Goal: Find specific page/section: Find specific page/section

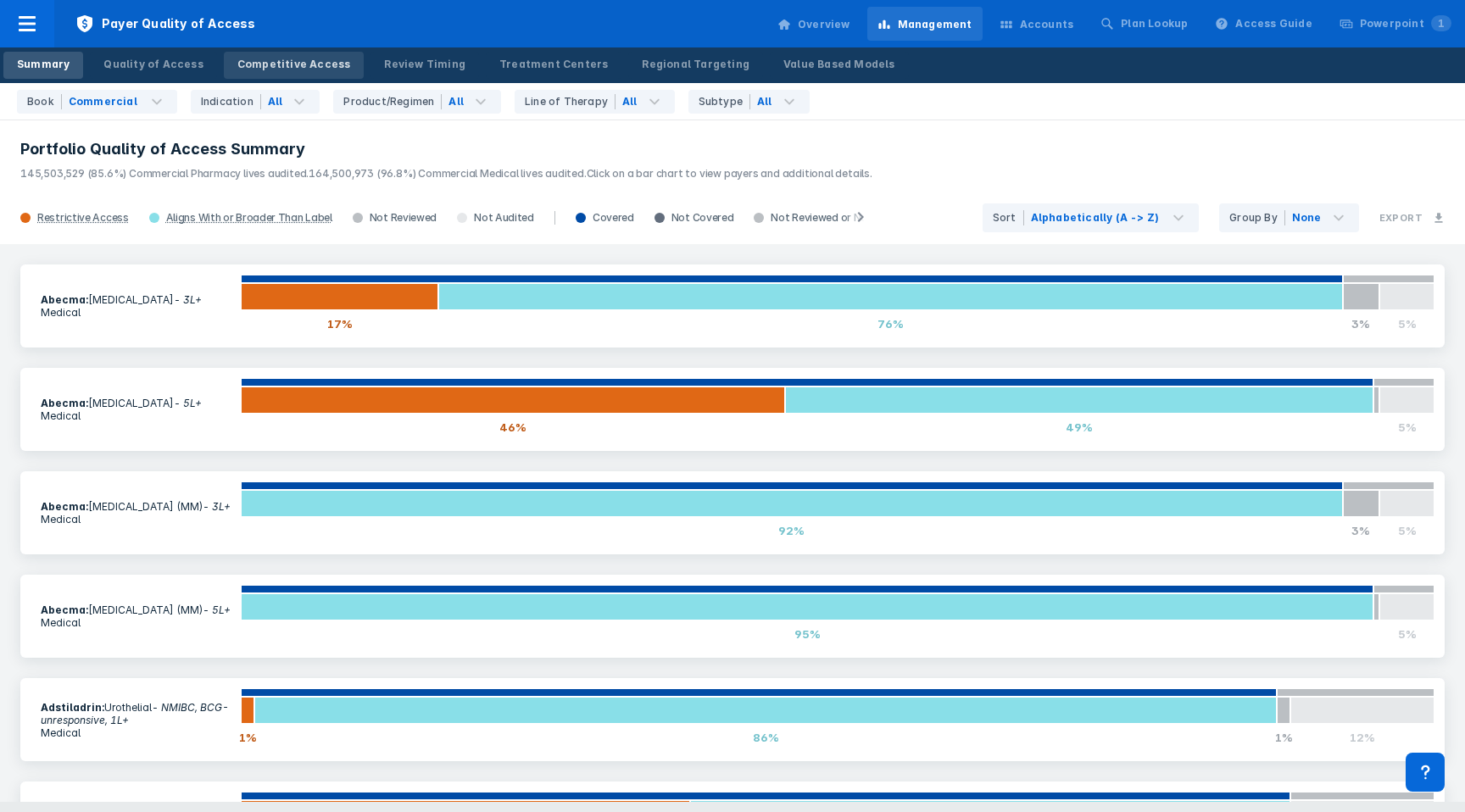
click at [292, 52] on link "Competitive Access" at bounding box center [294, 65] width 141 height 27
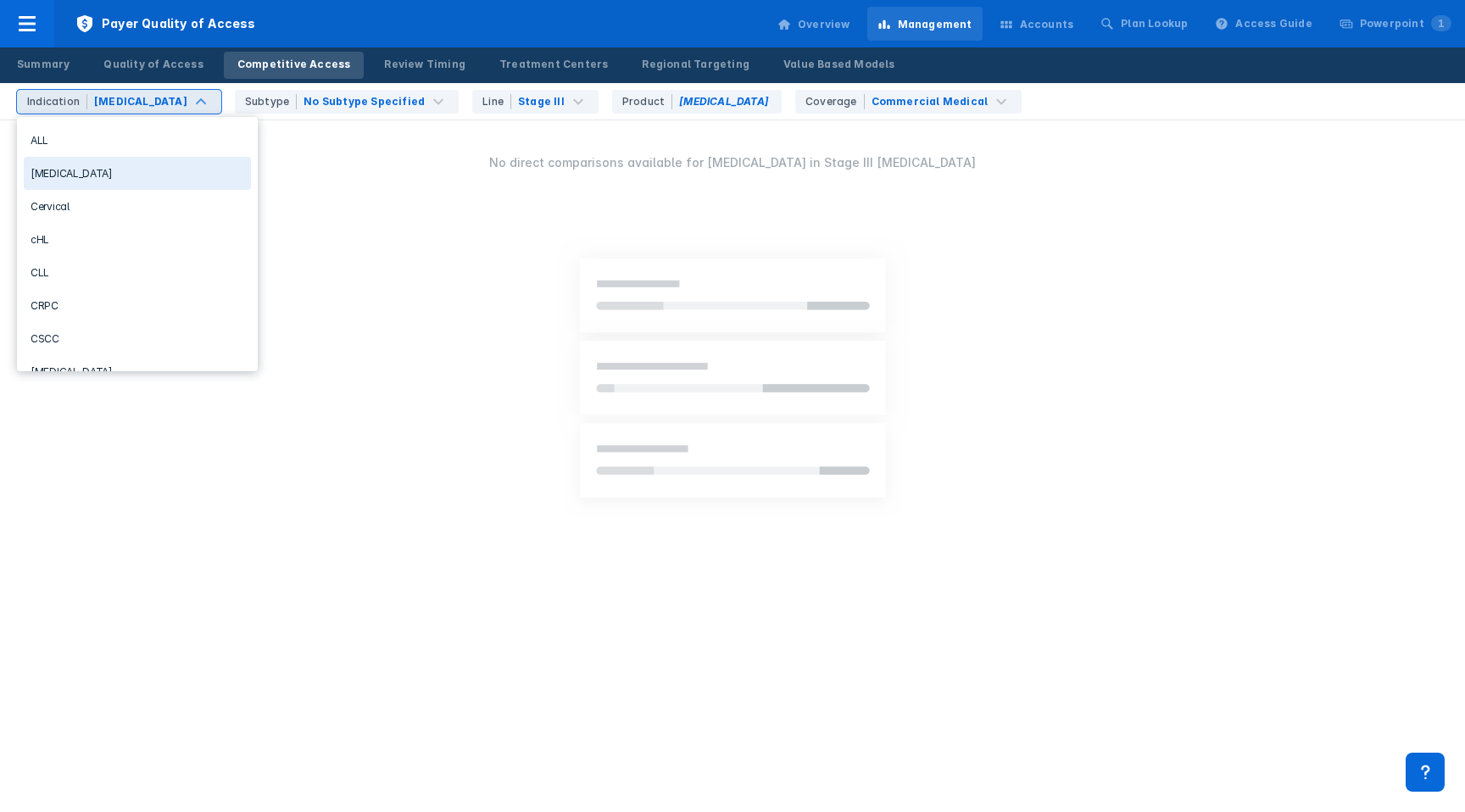
click at [87, 174] on div "[MEDICAL_DATA]" at bounding box center [137, 173] width 227 height 33
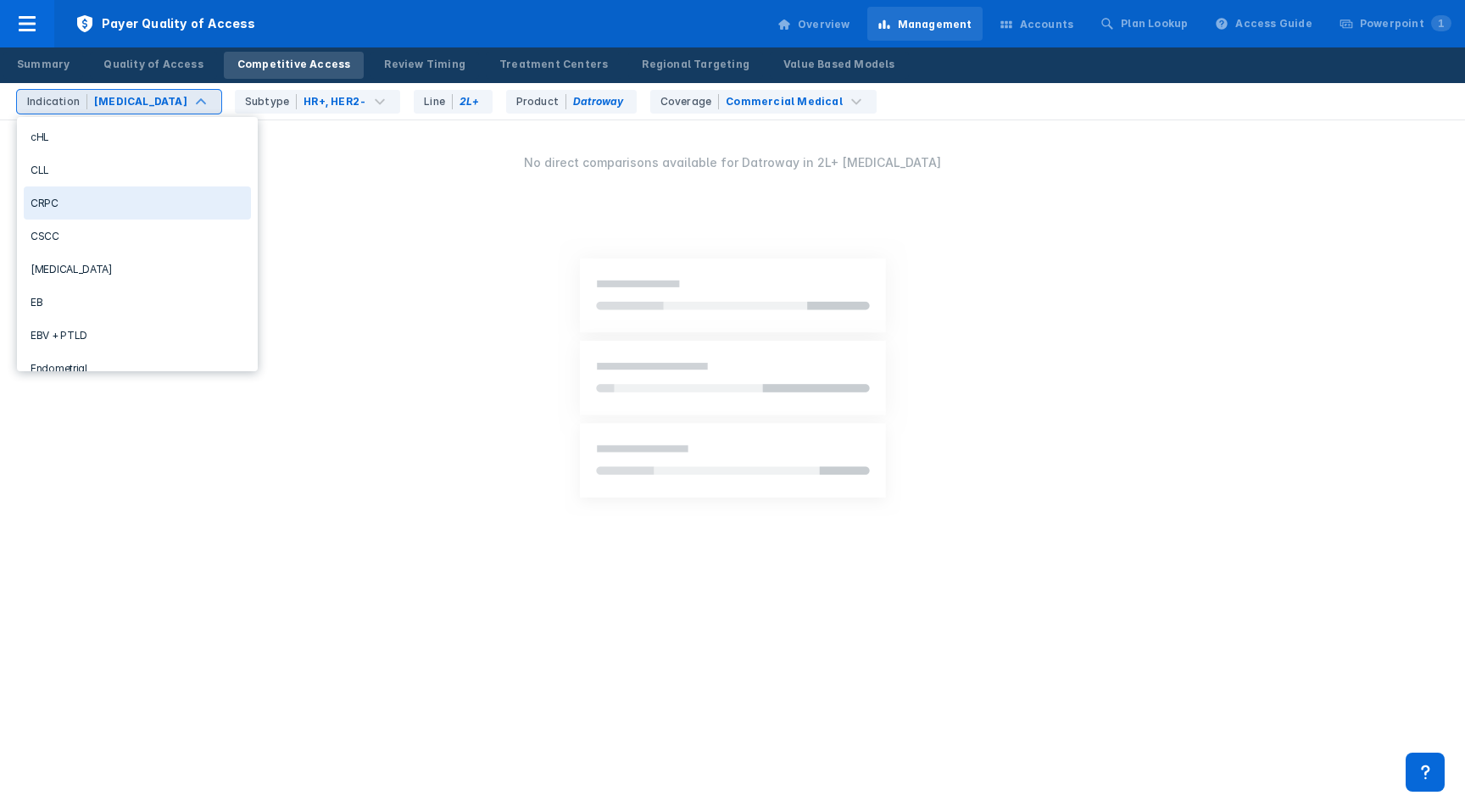
scroll to position [104, 0]
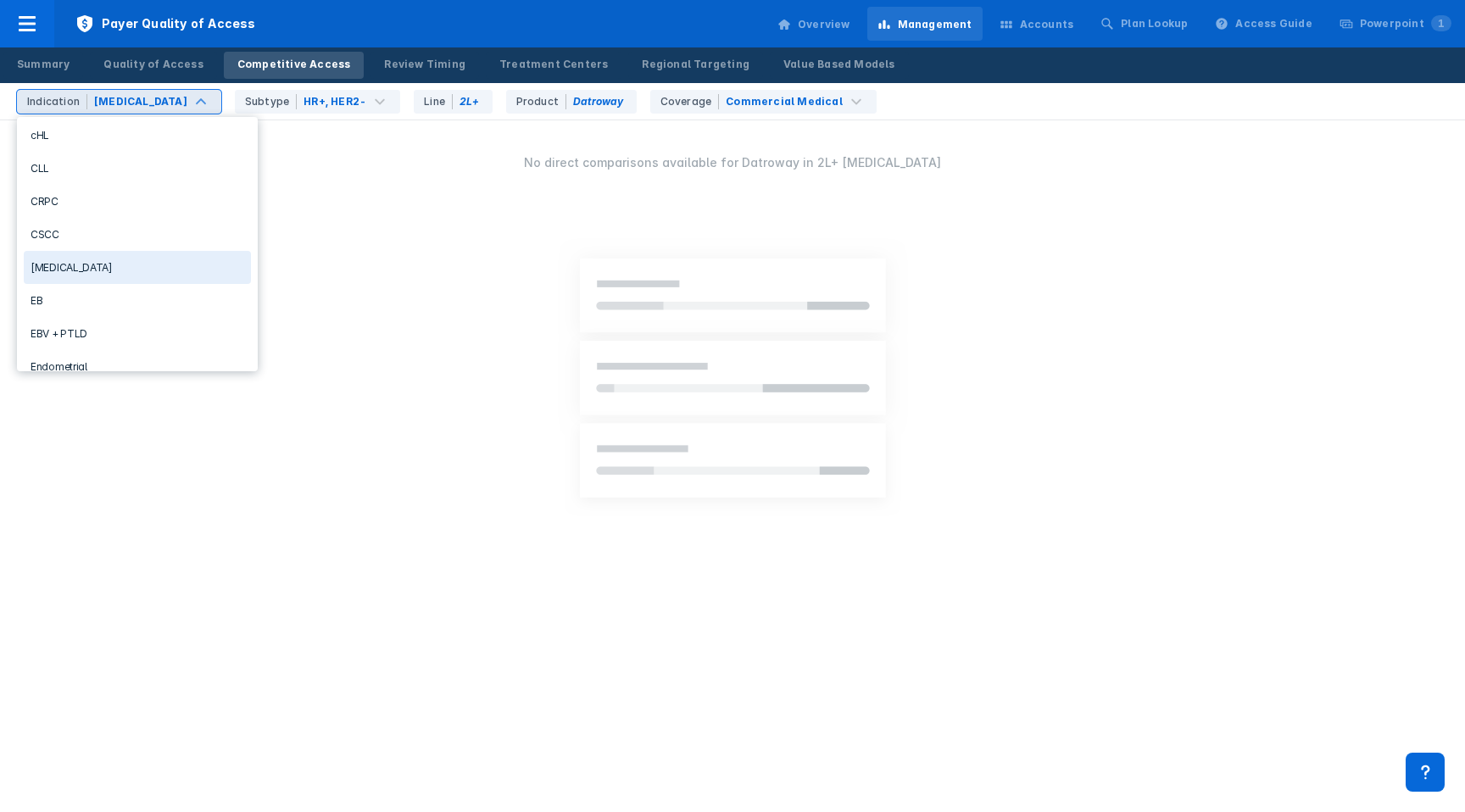
click at [94, 262] on div "[MEDICAL_DATA]" at bounding box center [137, 267] width 227 height 33
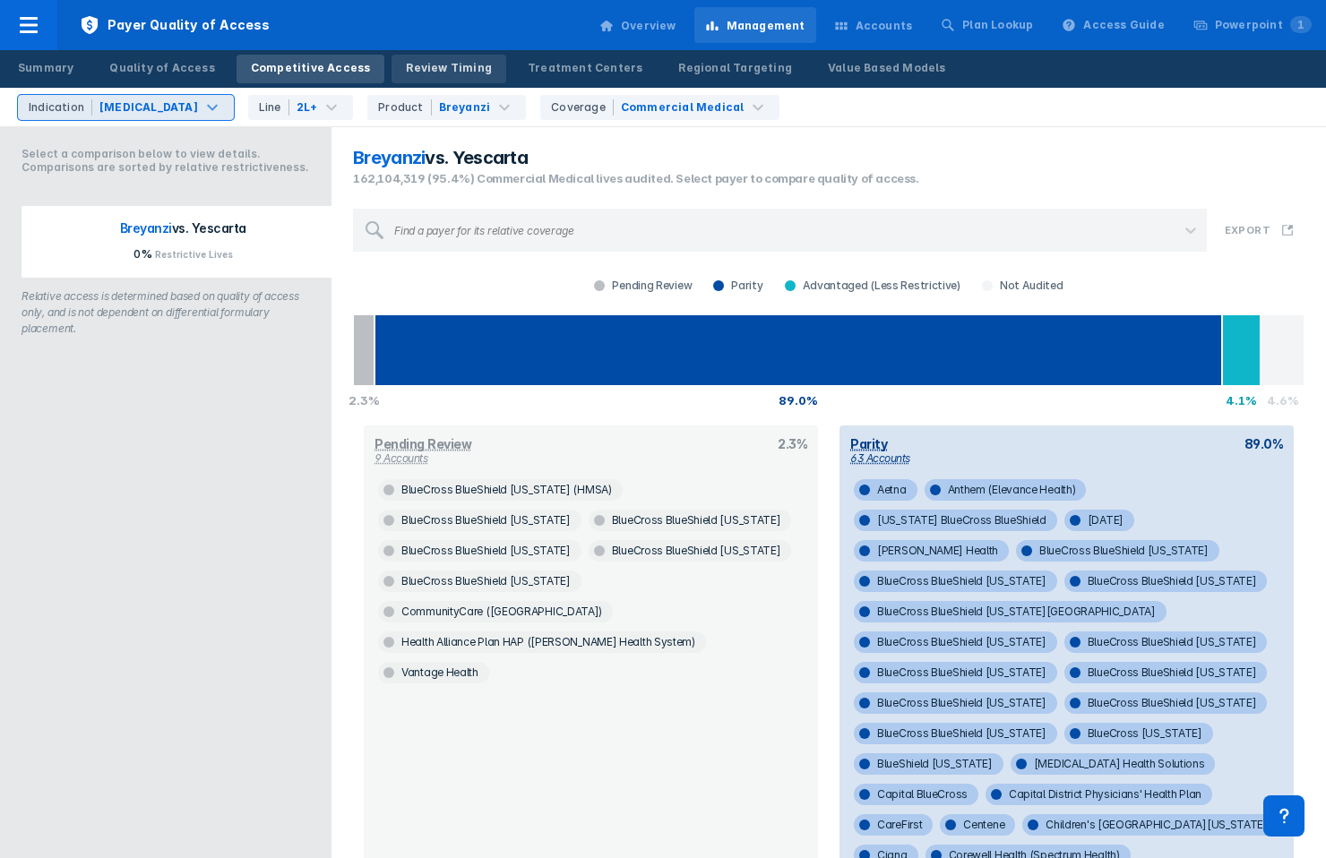
click at [449, 68] on div "Review Timing" at bounding box center [449, 68] width 86 height 16
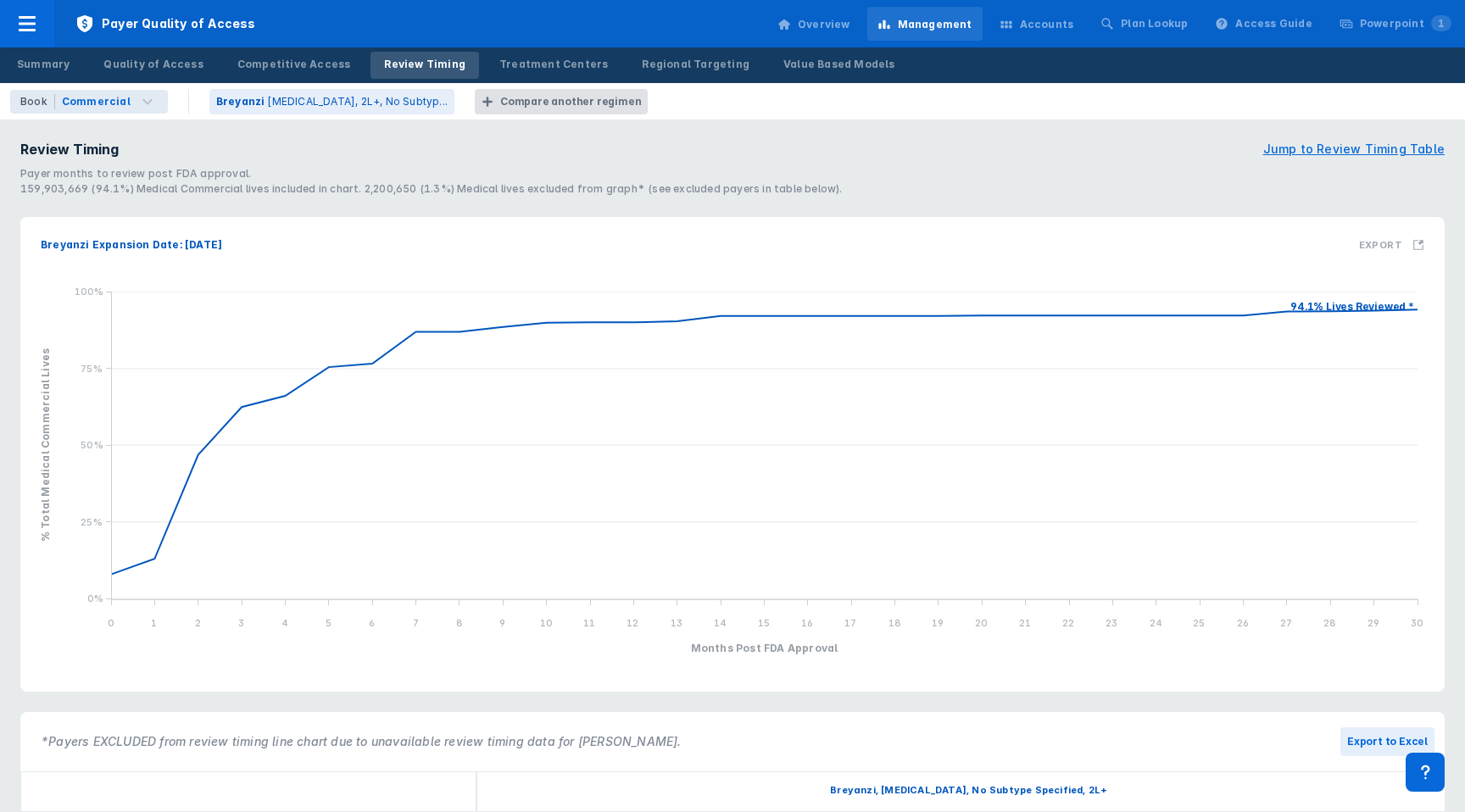
click at [851, 24] on div "Overview" at bounding box center [824, 25] width 53 height 15
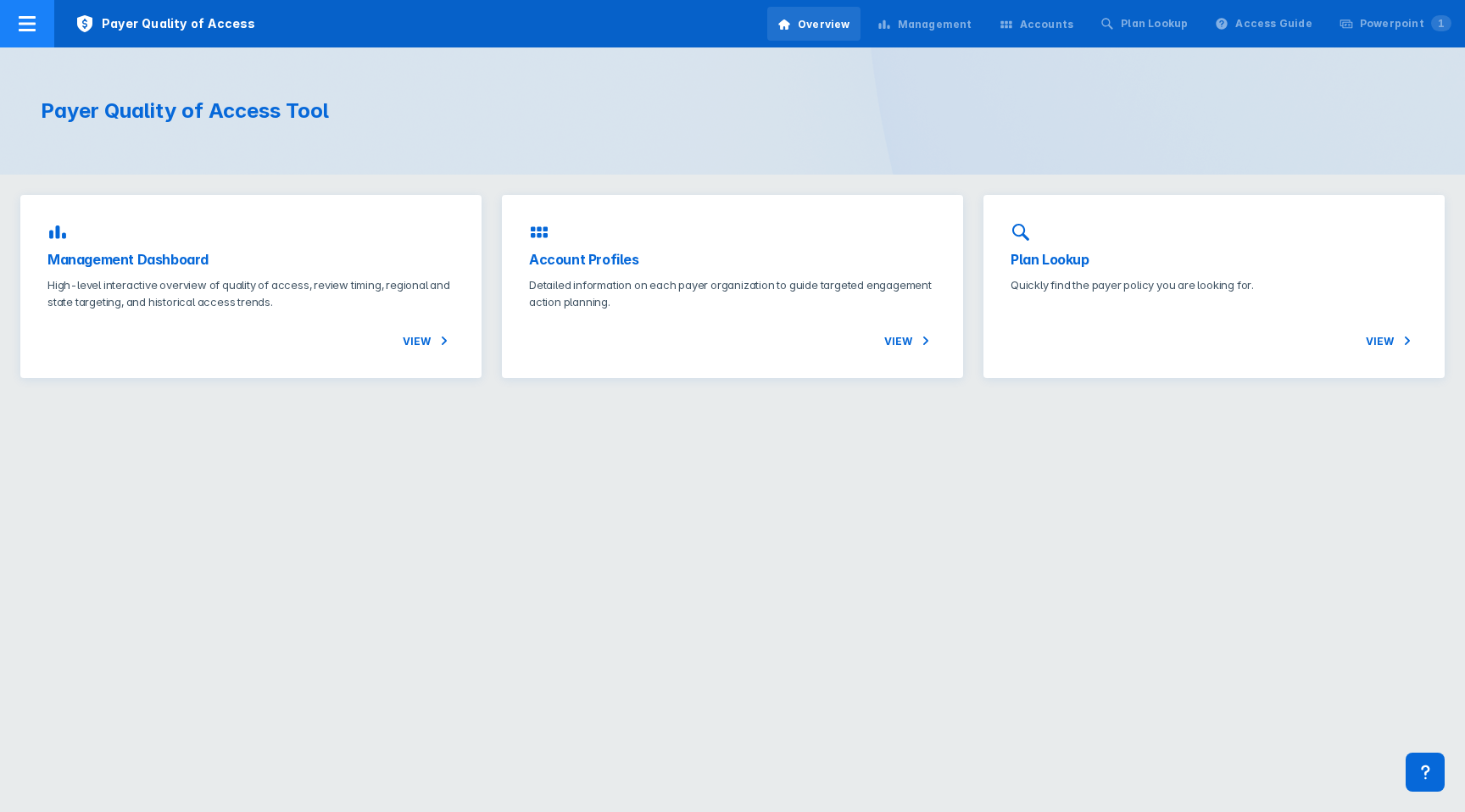
click at [33, 14] on icon at bounding box center [27, 24] width 21 height 21
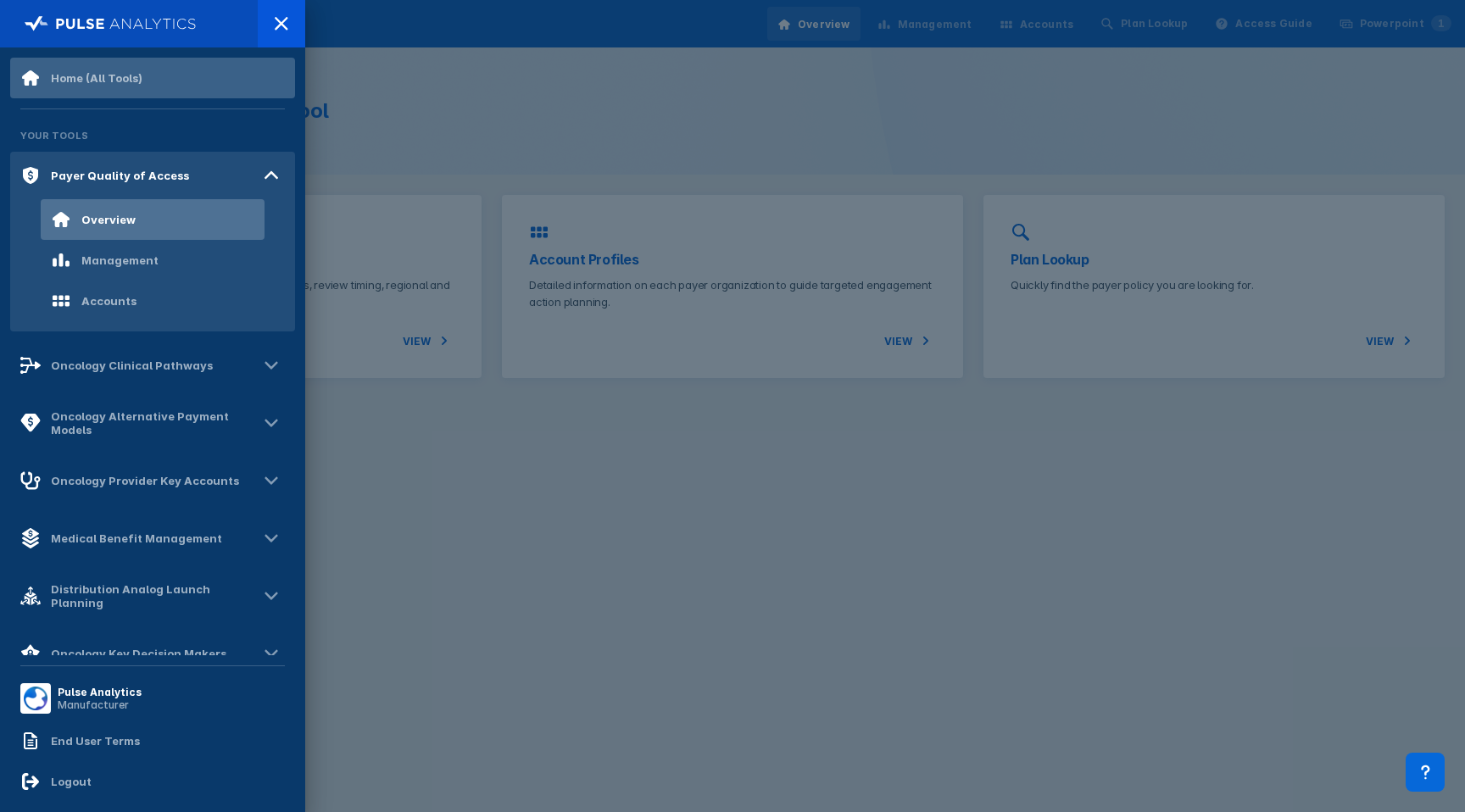
click at [109, 85] on div "Home (All Tools)" at bounding box center [81, 79] width 122 height 21
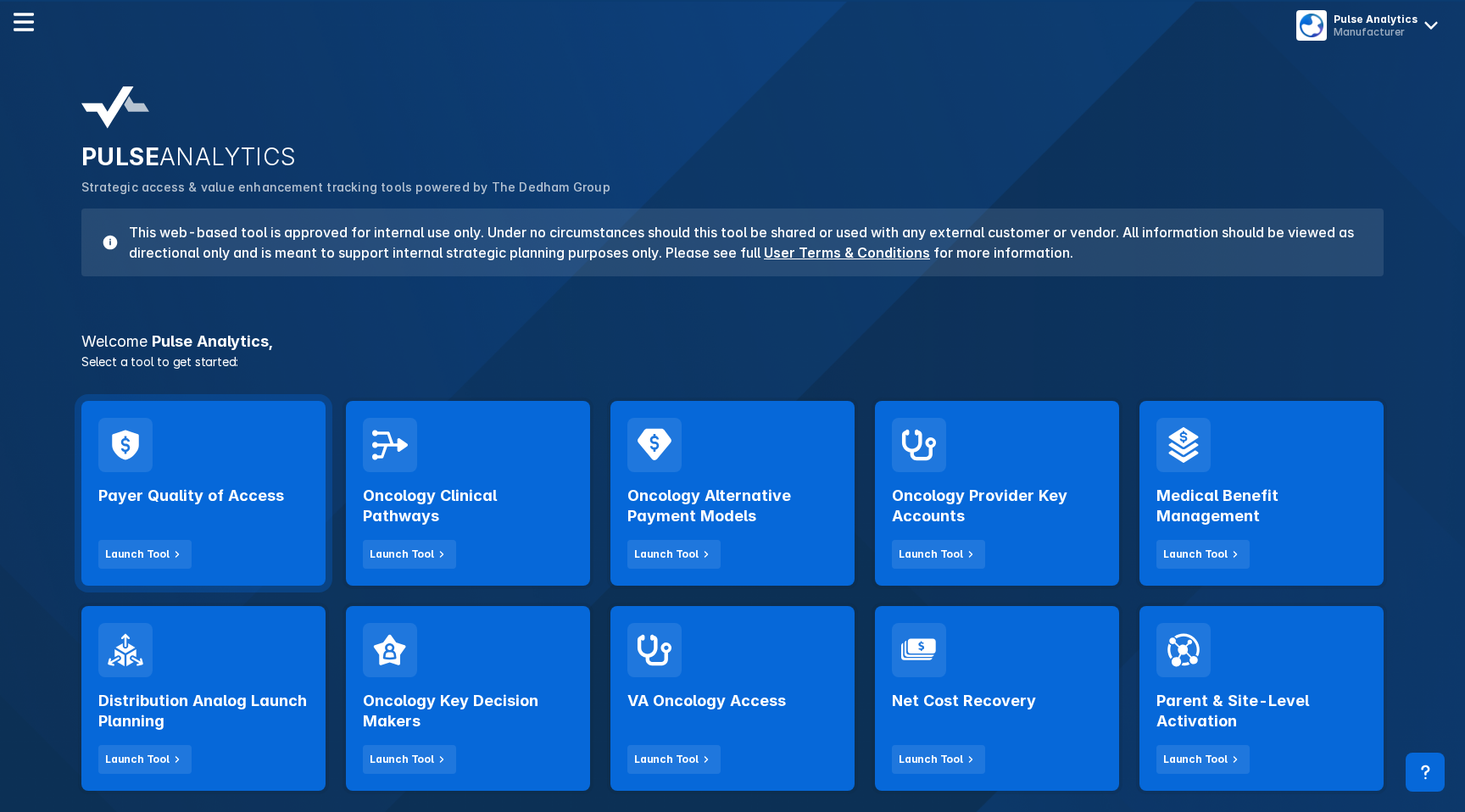
click at [246, 520] on div "Payer Quality of Access Launch Tool" at bounding box center [203, 521] width 210 height 97
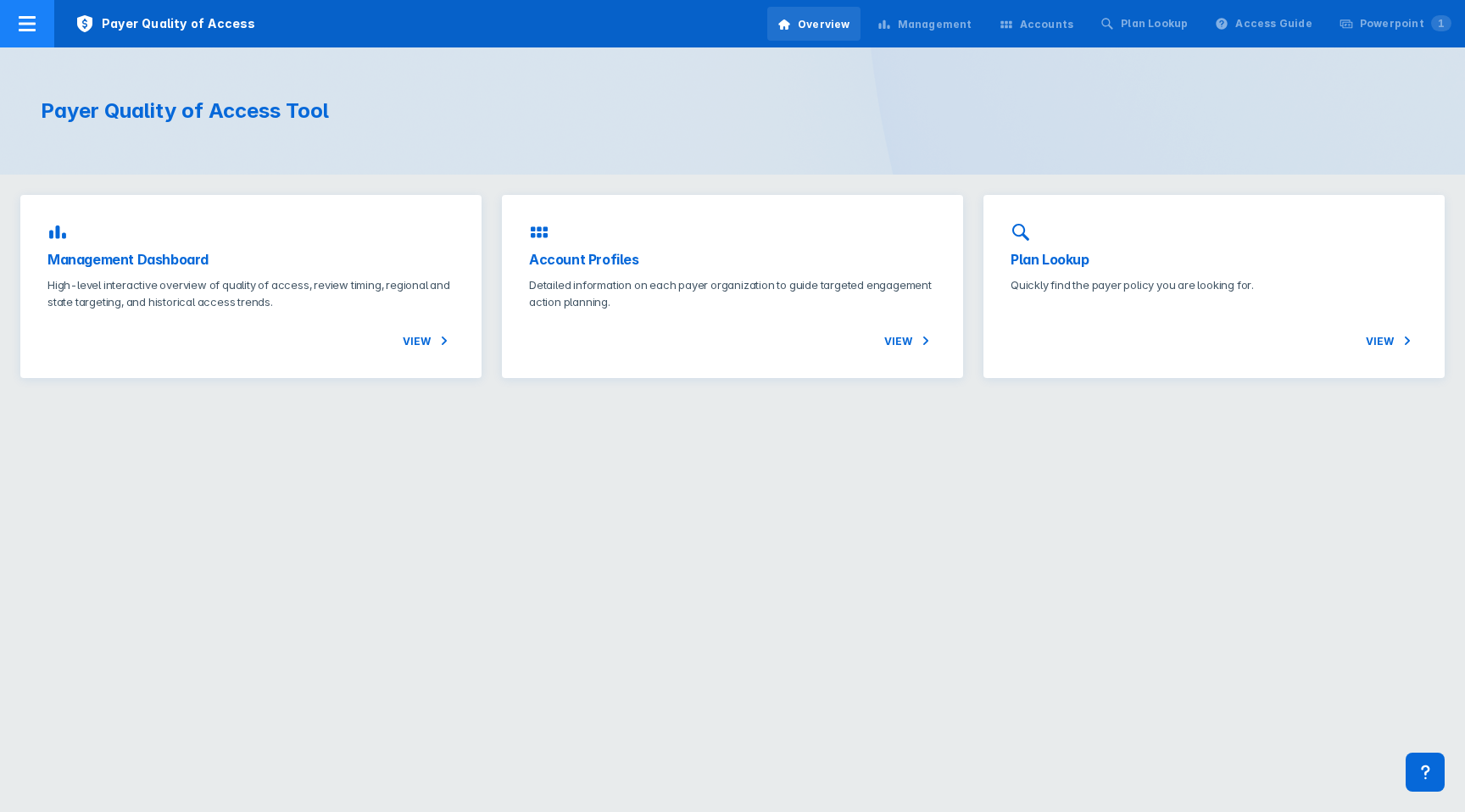
click at [36, 21] on icon at bounding box center [27, 24] width 21 height 21
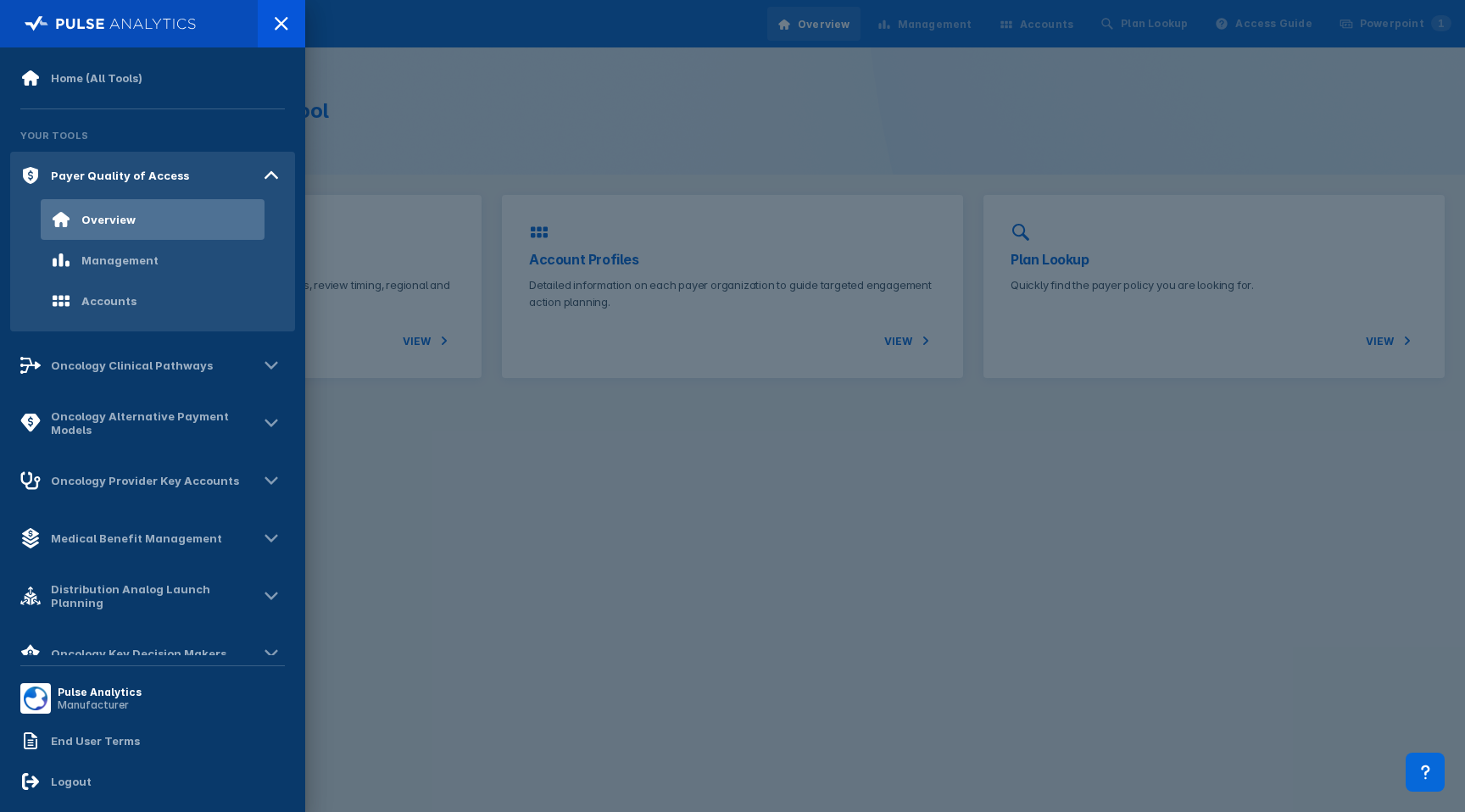
click at [102, 110] on div "Home (All Tools) Your Tools Payer Quality of Access Overview Management Account…" at bounding box center [152, 357] width 285 height 598
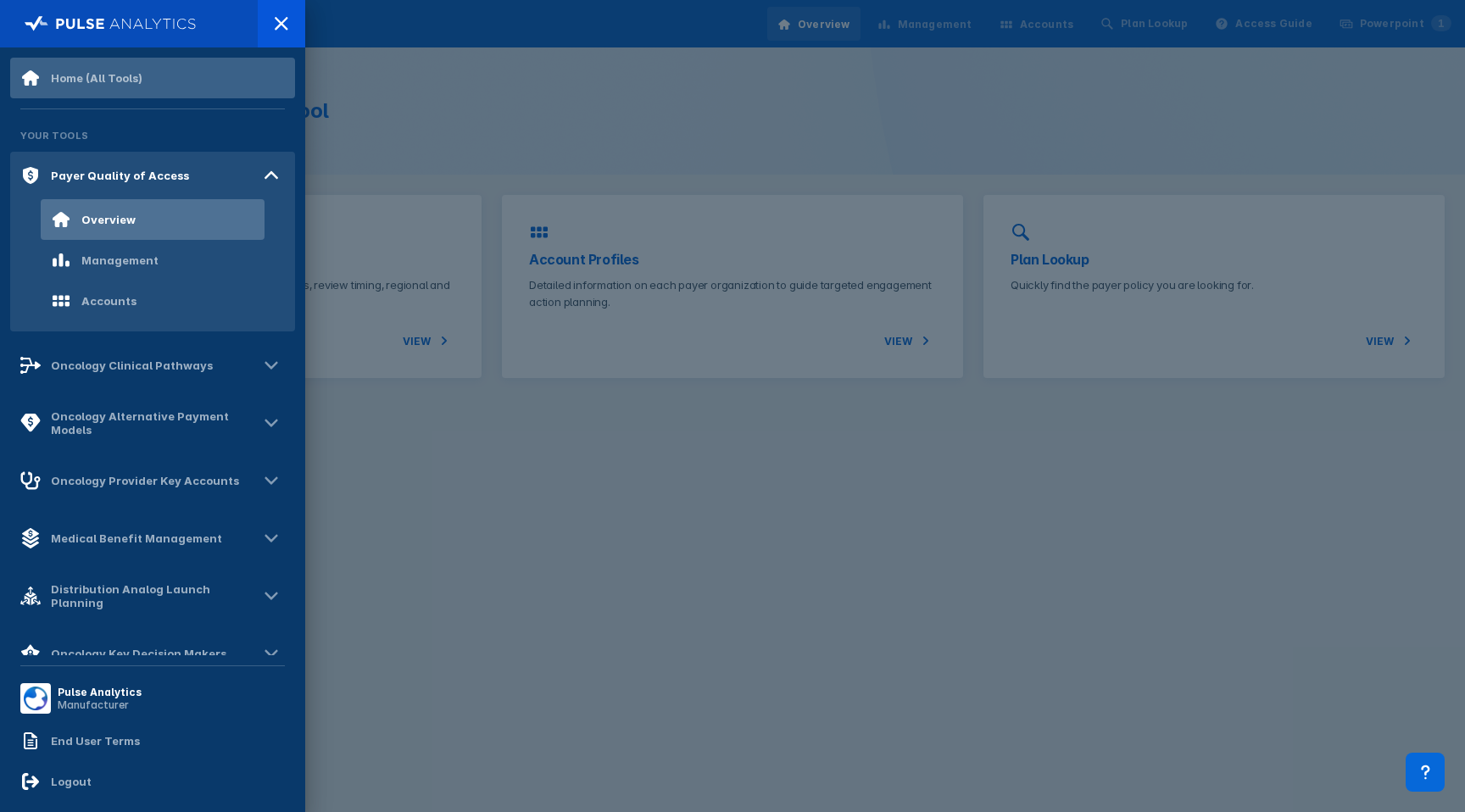
click at [102, 91] on div "Home (All Tools)" at bounding box center [152, 78] width 285 height 41
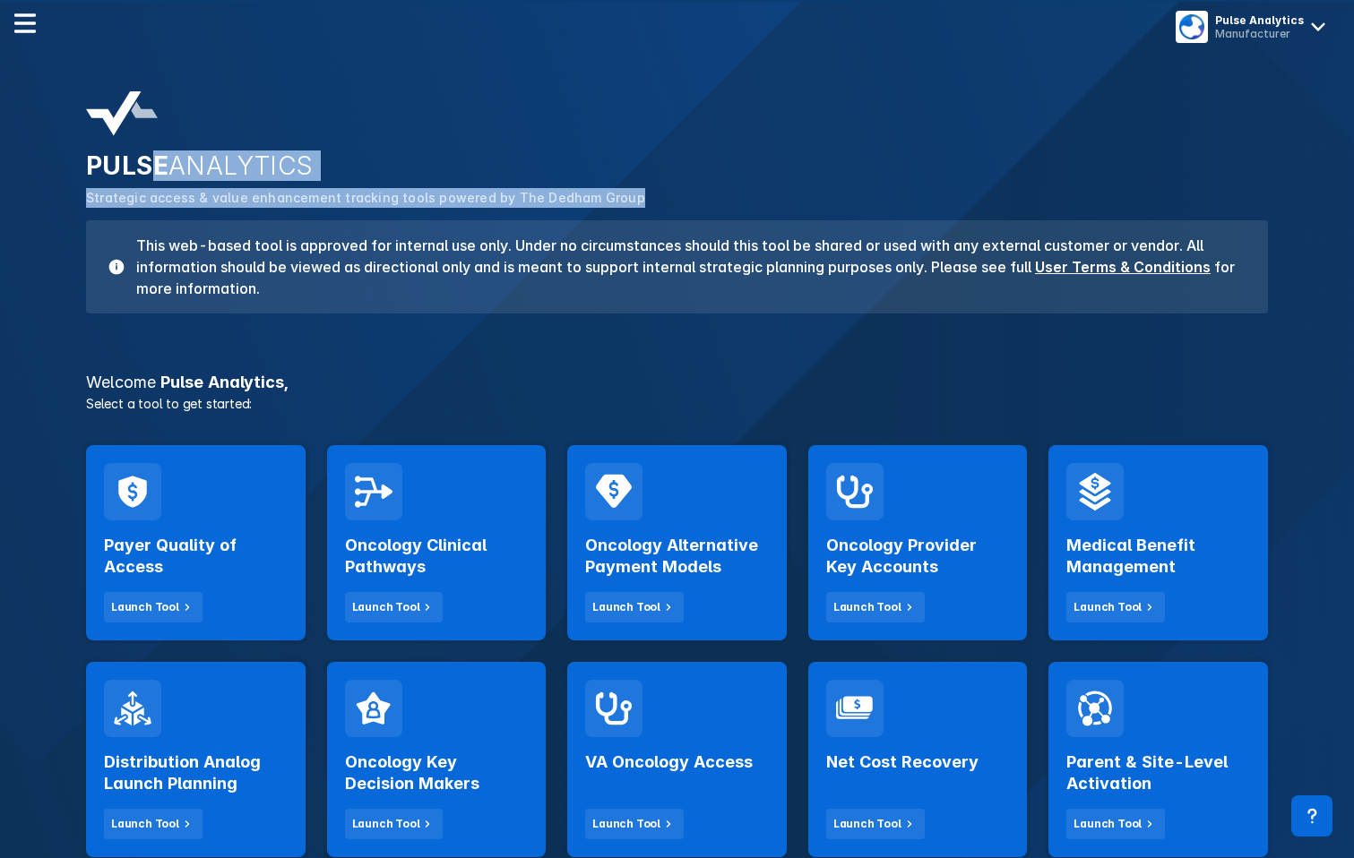
drag, startPoint x: 613, startPoint y: 196, endPoint x: 151, endPoint y: 173, distance: 462.9
click at [150, 172] on div "PULSE ANALYTICS Strategic access & value enhancement tracking tools powered by …" at bounding box center [676, 203] width 1203 height 244
click at [151, 173] on h2 "PULSE ANALYTICS" at bounding box center [677, 166] width 1182 height 30
drag, startPoint x: 88, startPoint y: 195, endPoint x: 666, endPoint y: 202, distance: 578.0
click at [666, 202] on p "Strategic access & value enhancement tracking tools powered by The Dedham Group" at bounding box center [677, 198] width 1182 height 20
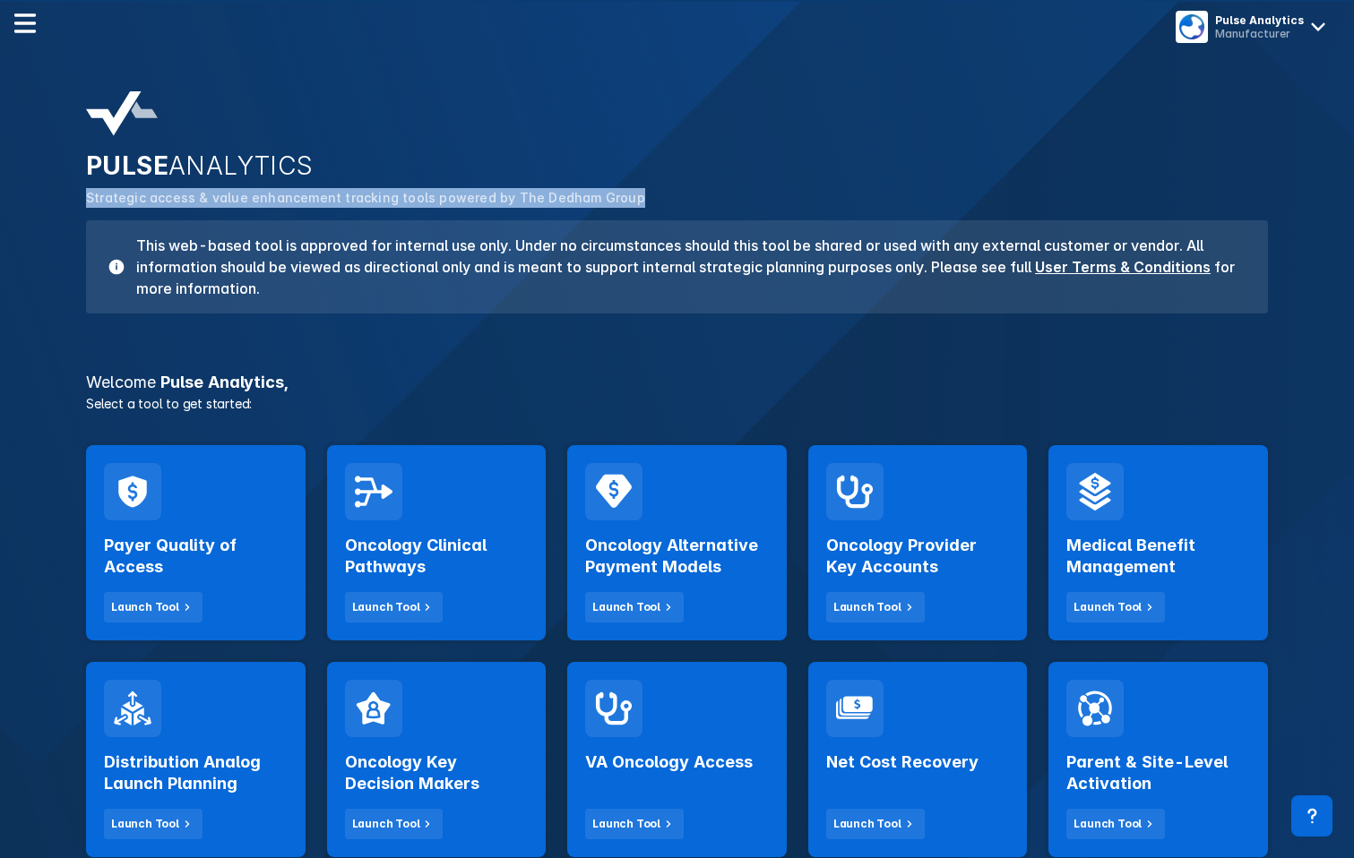
copy p "Strategic access & value enhancement tracking tools powered by The Dedham Group"
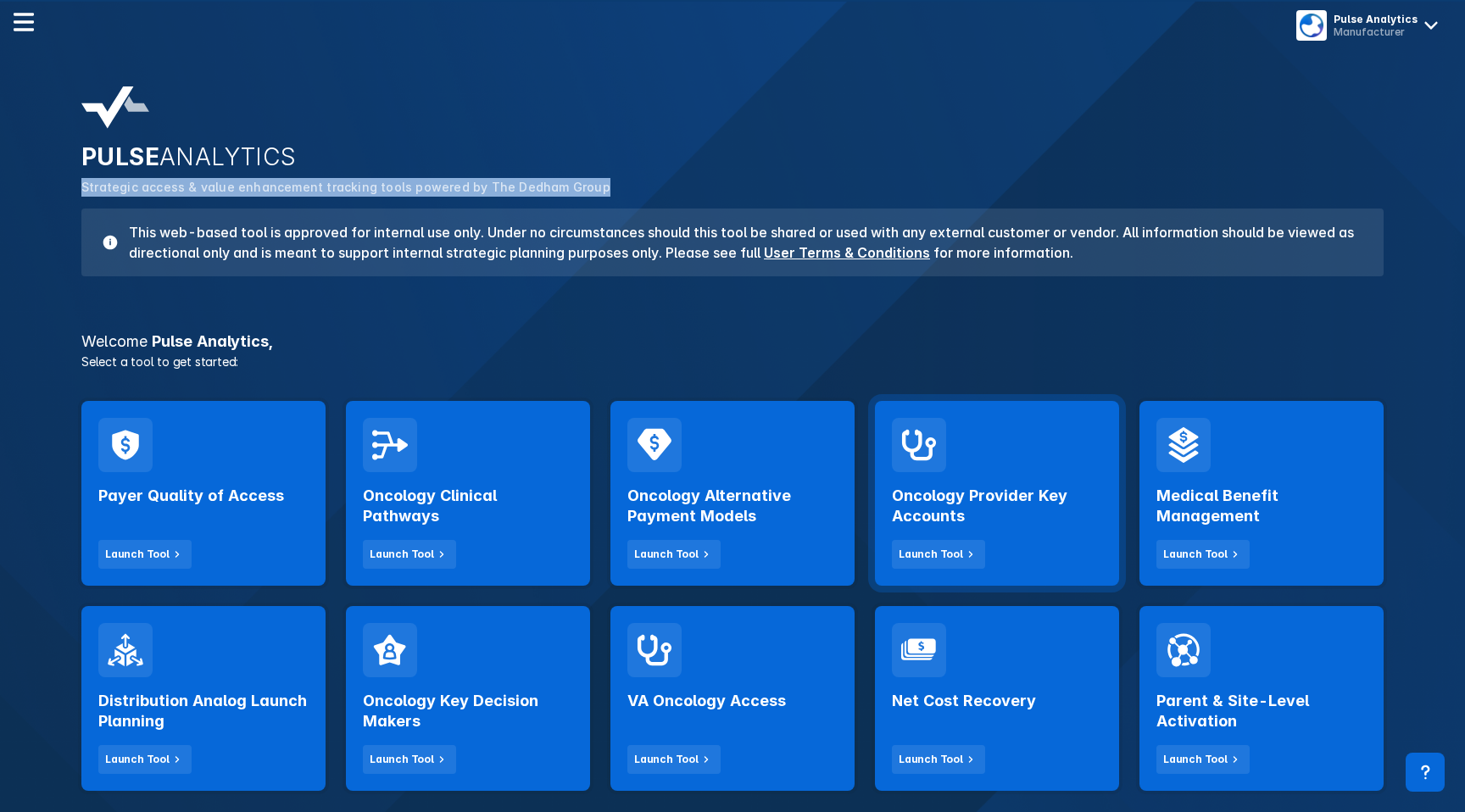
click at [1045, 477] on div "Oncology Provider Key Accounts Launch Tool" at bounding box center [997, 521] width 210 height 97
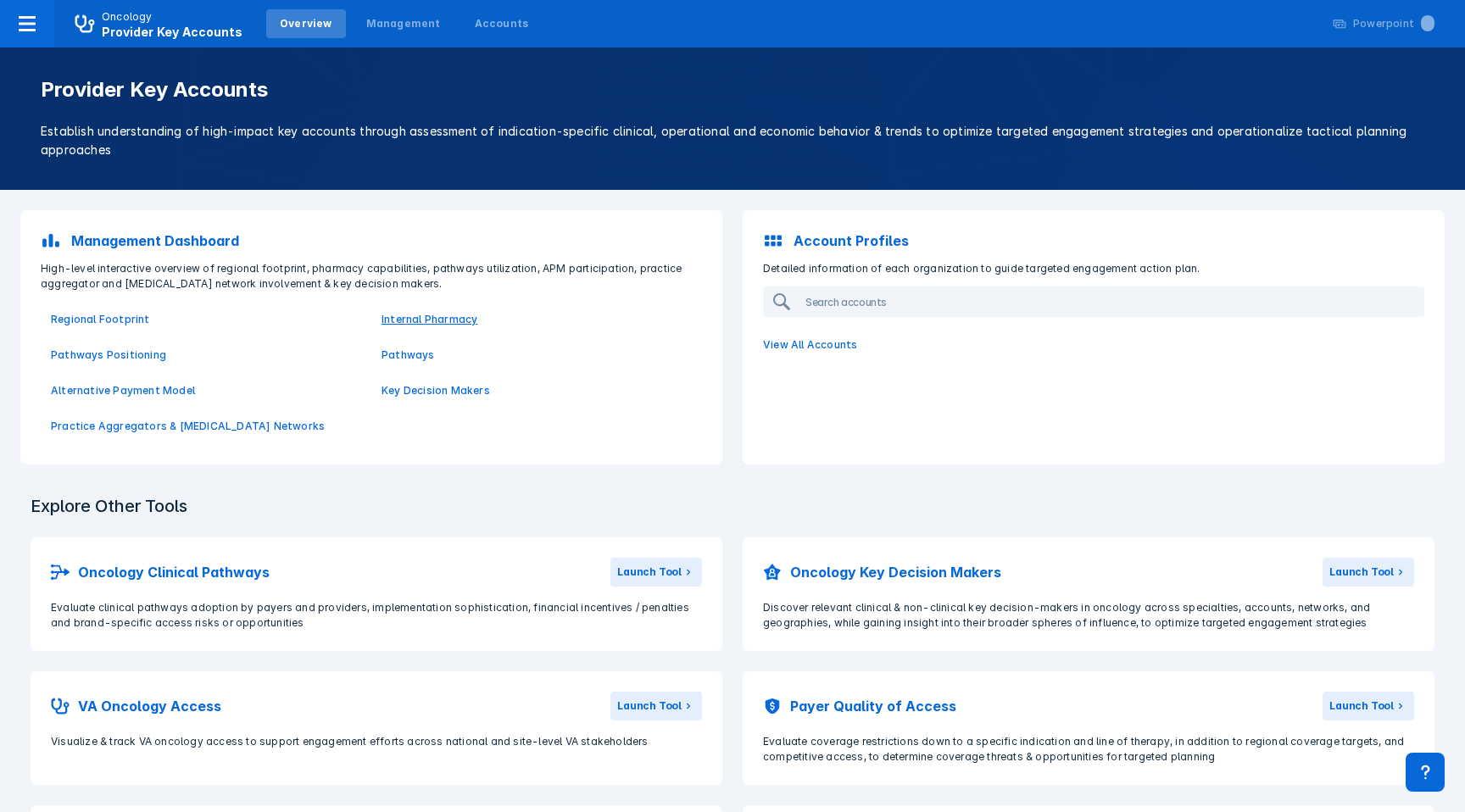
click at [409, 319] on p "Internal Pharmacy" at bounding box center [537, 320] width 310 height 15
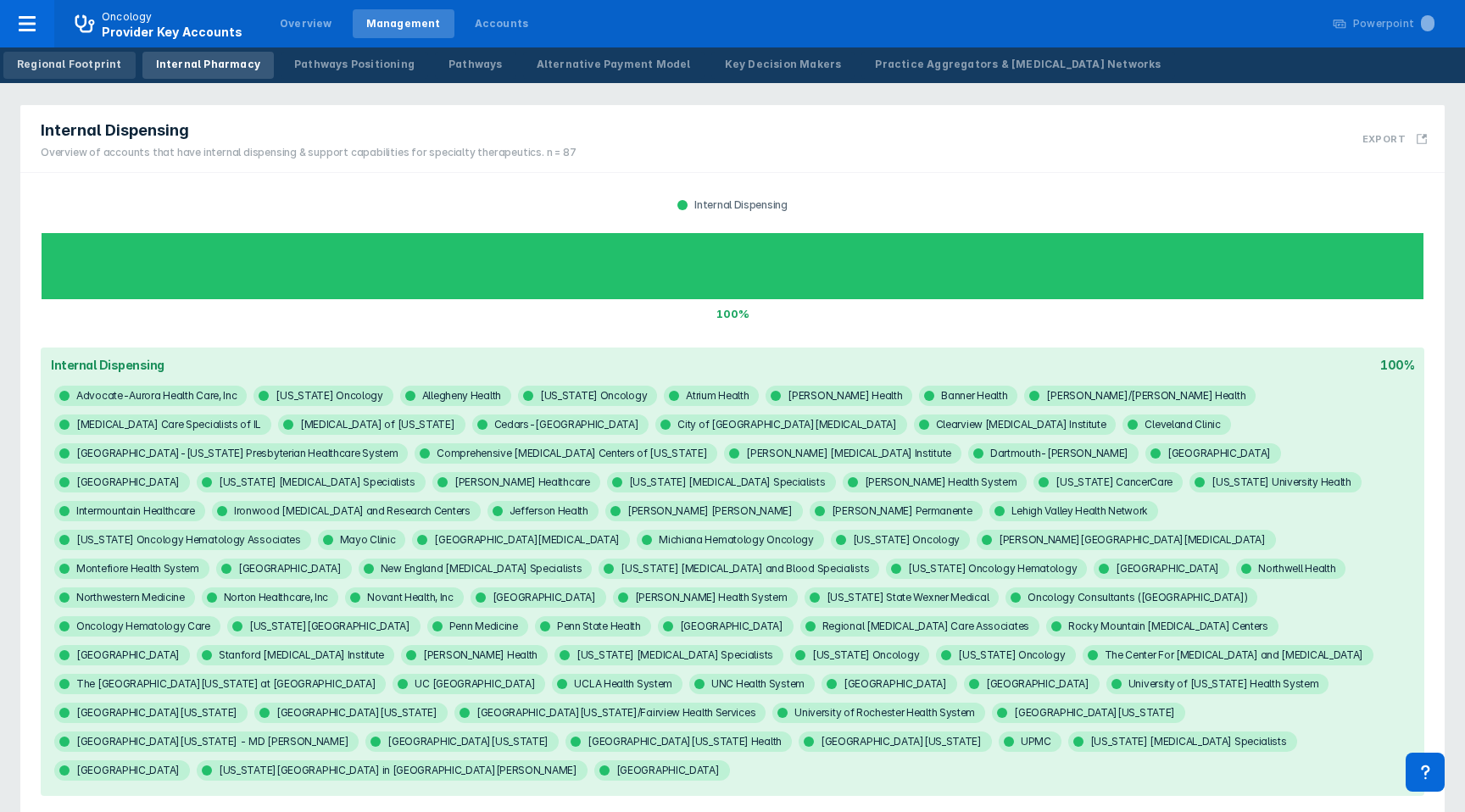
click at [54, 62] on div "Regional Footprint" at bounding box center [69, 64] width 105 height 15
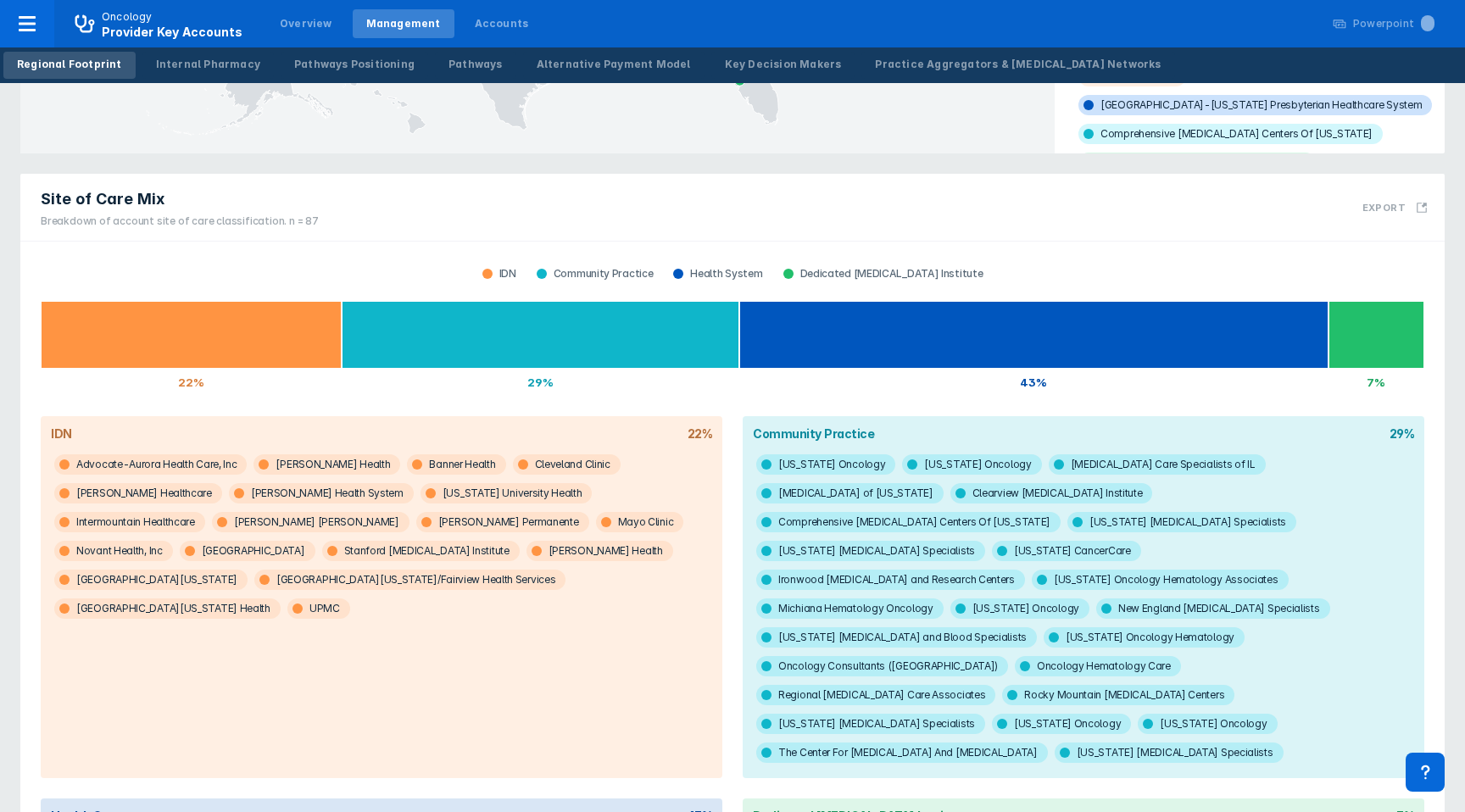
scroll to position [535, 0]
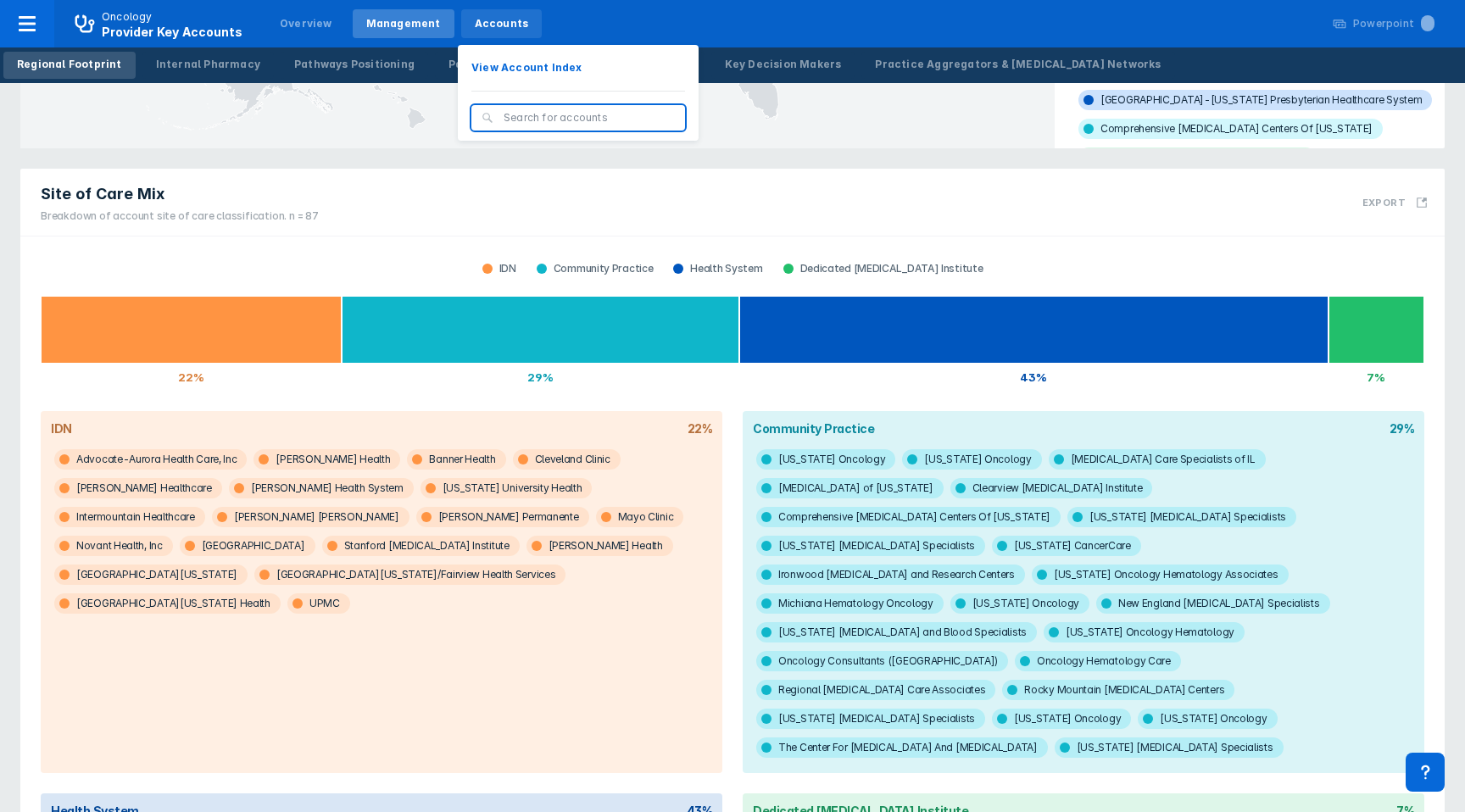
click at [477, 24] on div "Accounts" at bounding box center [502, 24] width 54 height 15
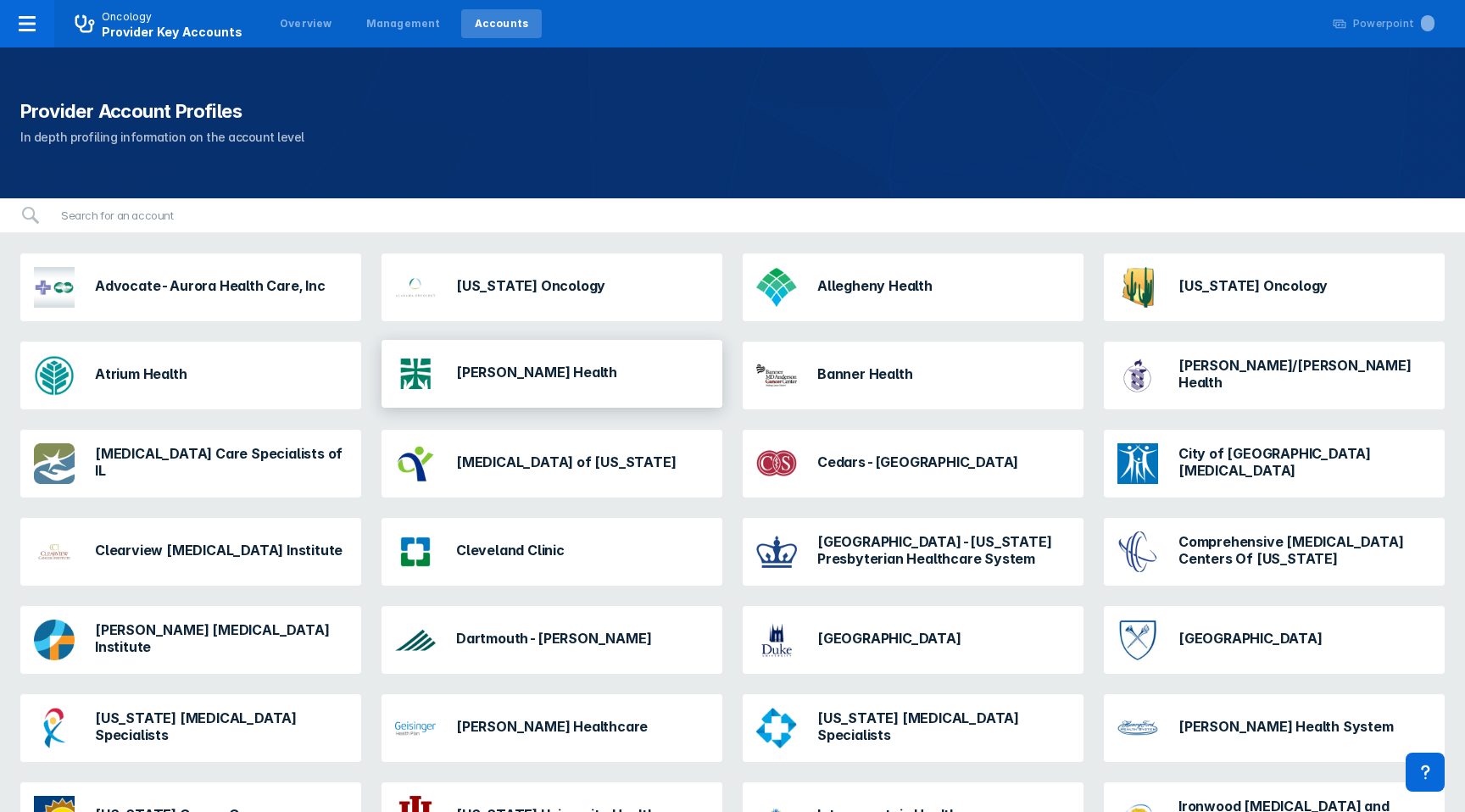
click at [583, 346] on div "[PERSON_NAME] Health" at bounding box center [552, 374] width 341 height 68
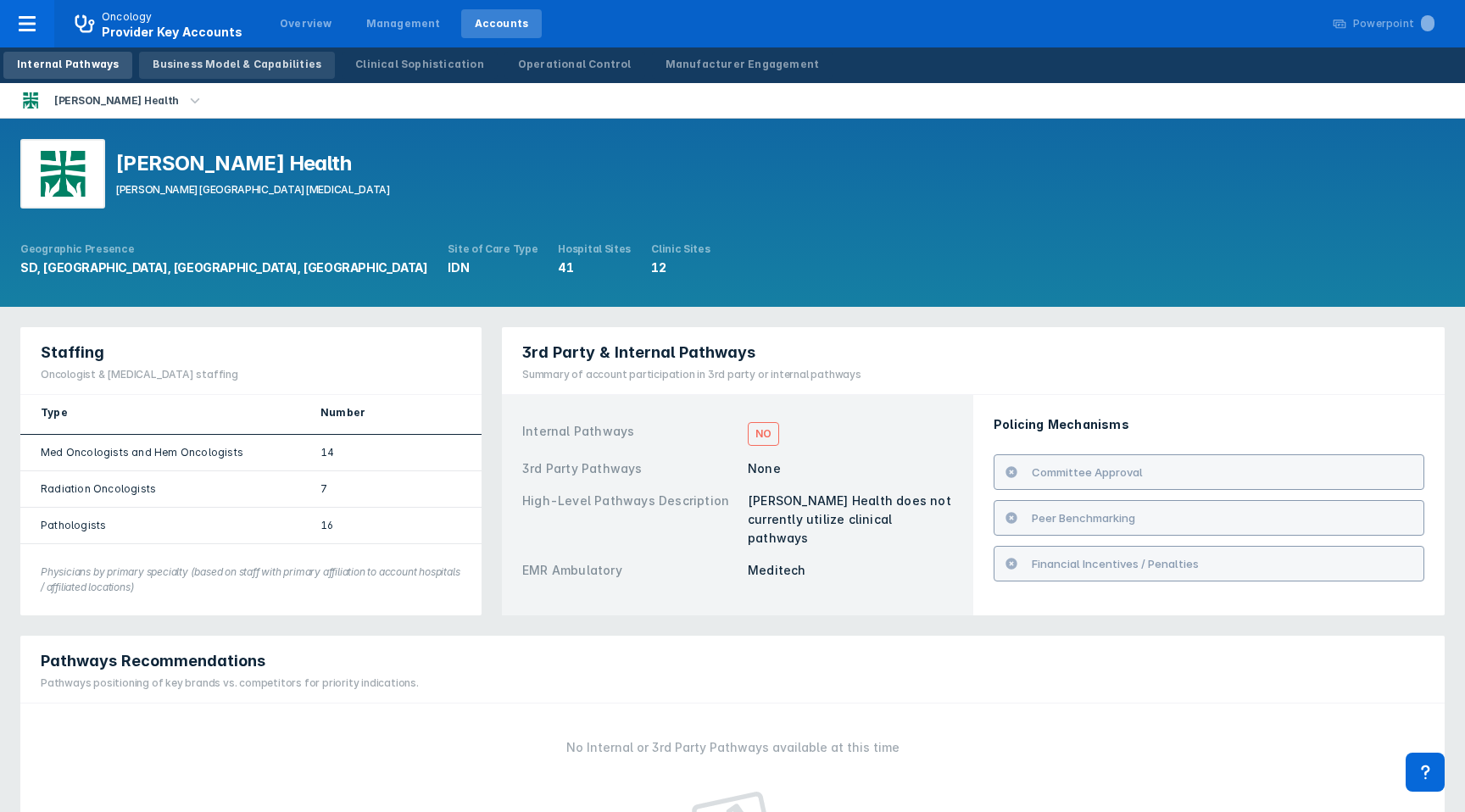
click at [230, 63] on div "Business Model & Capabilities" at bounding box center [237, 64] width 168 height 15
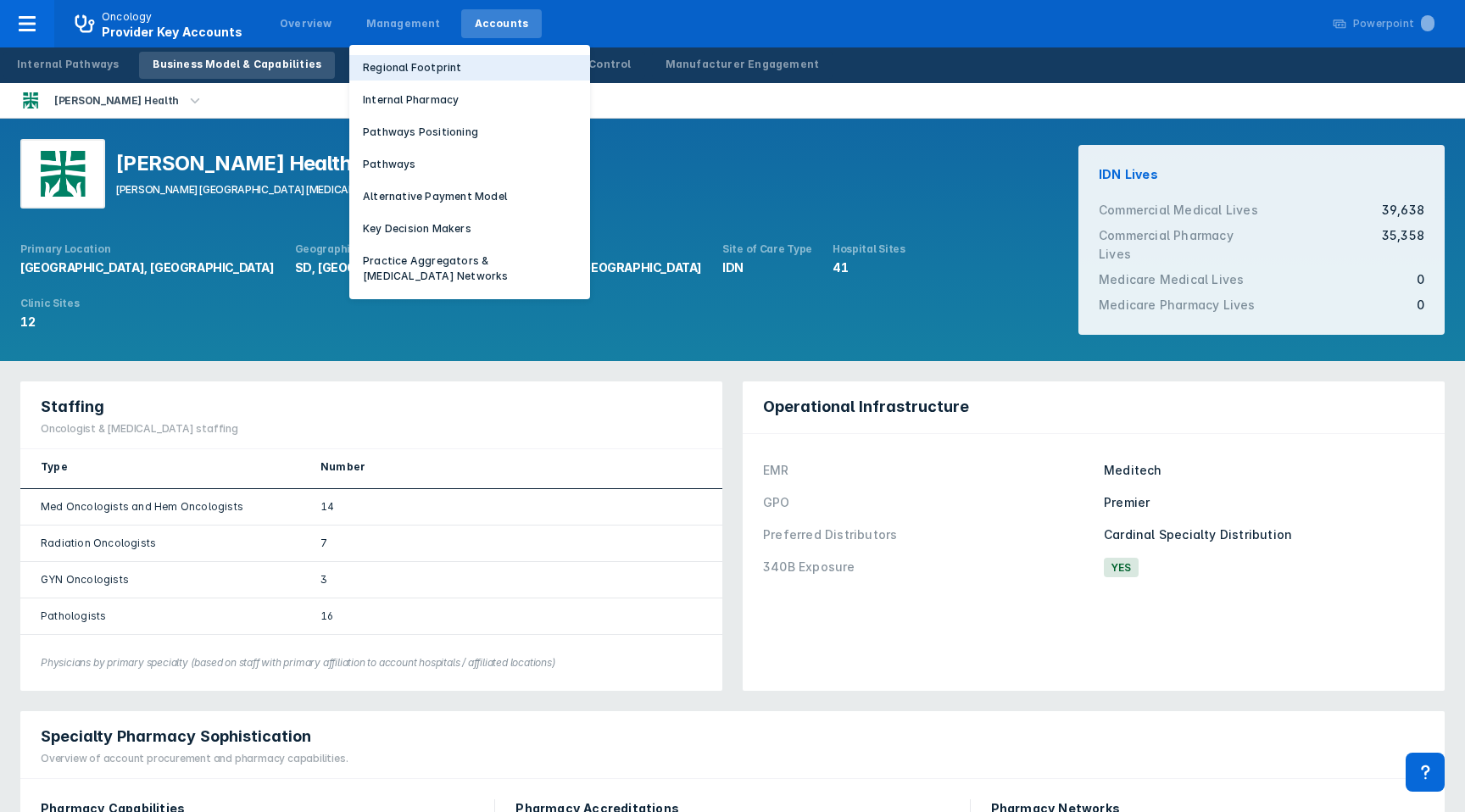
click at [390, 69] on p "Regional Footprint" at bounding box center [412, 68] width 99 height 15
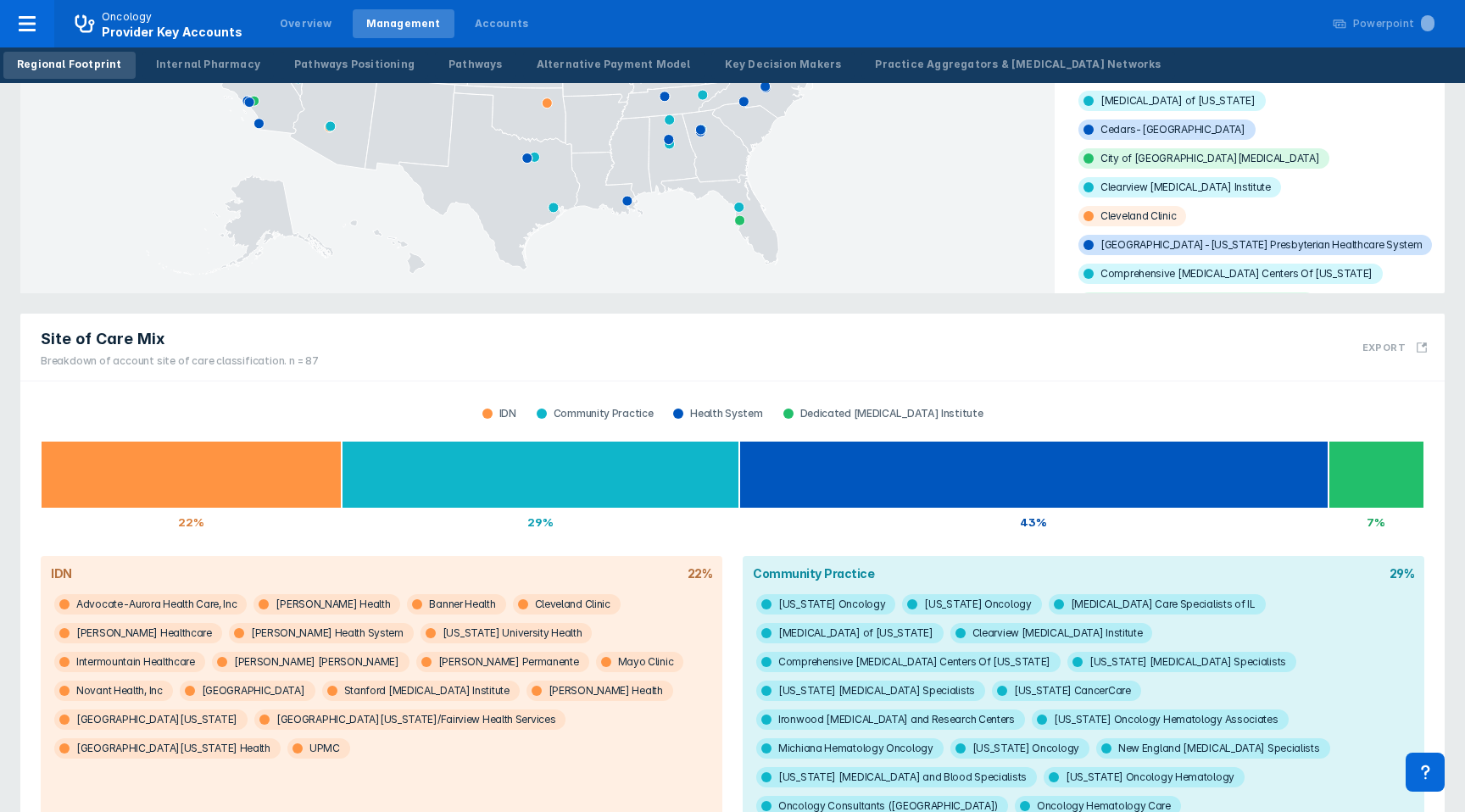
scroll to position [417, 0]
